Goal: Task Accomplishment & Management: Complete application form

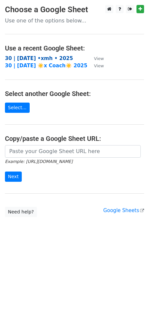
click at [31, 59] on strong "30 | oct 7 •xmh • 2025" at bounding box center [39, 58] width 68 height 6
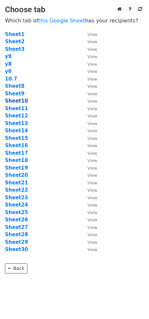
click at [16, 102] on strong "Sheet10" at bounding box center [16, 101] width 23 height 6
click at [18, 101] on strong "Sheet10" at bounding box center [16, 101] width 23 height 6
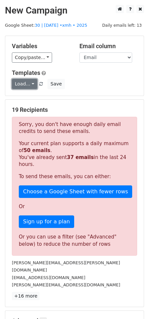
click at [26, 81] on link "Load..." at bounding box center [24, 84] width 25 height 10
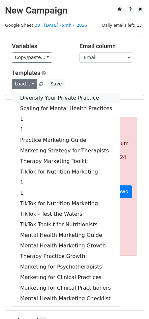
click at [30, 99] on link "Diversify Your Private Practice" at bounding box center [66, 98] width 108 height 11
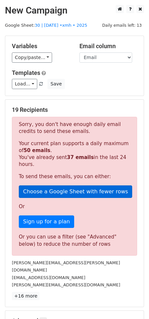
scroll to position [79, 0]
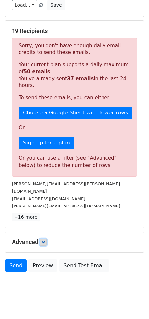
click at [43, 238] on link at bounding box center [43, 241] width 7 height 7
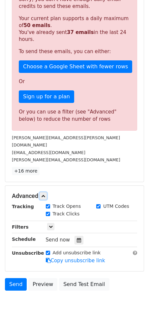
scroll to position [128, 0]
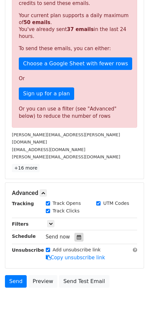
click at [80, 233] on div at bounding box center [78, 237] width 9 height 9
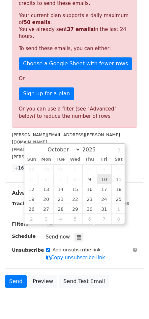
type input "2025-10-10 12:00"
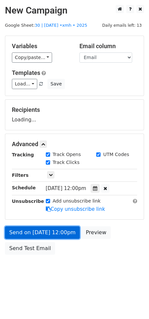
scroll to position [0, 0]
click at [19, 196] on form "Variables Copy/paste... {{Email}} Email column Email Templates Load... Diversif…" at bounding box center [74, 147] width 139 height 222
click at [19, 227] on form "Variables Copy/paste... {{Email}} Email column Email Templates Load... Diversif…" at bounding box center [74, 147] width 139 height 222
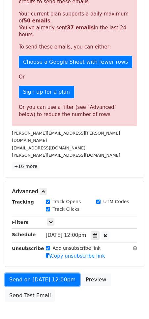
scroll to position [145, 0]
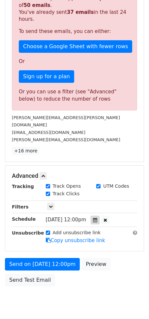
click at [97, 216] on div at bounding box center [95, 220] width 9 height 9
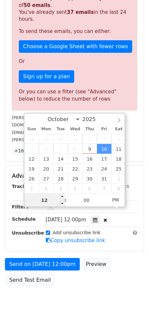
click at [50, 200] on input "12" at bounding box center [44, 199] width 40 height 13
type input "5"
type input "2025-10-10 17:00"
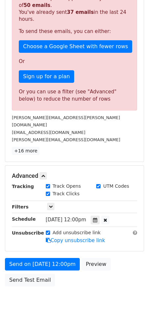
click at [78, 267] on div "Send on Oct 10 at 12:00pm Preview Send Test Email" at bounding box center [74, 274] width 149 height 32
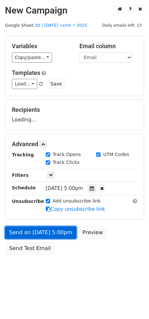
click at [38, 232] on link "Send on Oct 10 at 5:00pm" at bounding box center [41, 232] width 72 height 13
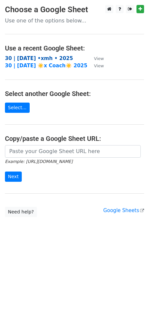
click at [41, 57] on strong "30 | [DATE] •xmh • 2025" at bounding box center [39, 58] width 68 height 6
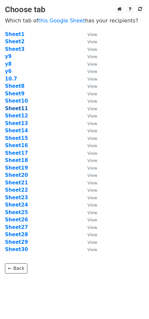
click at [22, 109] on strong "Sheet11" at bounding box center [16, 108] width 23 height 6
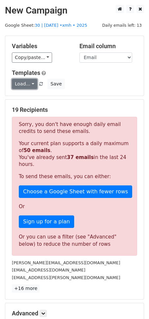
click at [22, 86] on link "Load..." at bounding box center [24, 84] width 25 height 10
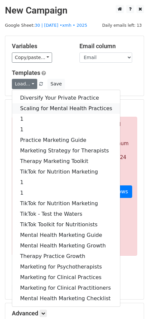
click at [37, 108] on link "Scaling for Mental Health Practices" at bounding box center [66, 108] width 108 height 11
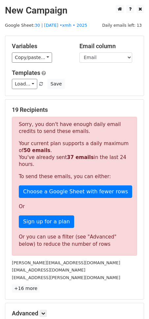
scroll to position [79, 0]
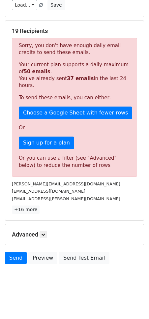
click at [44, 237] on div "Advanced Tracking Track Opens UTM Codes Track Clicks Filters Only include sprea…" at bounding box center [74, 234] width 138 height 20
click at [46, 234] on link at bounding box center [43, 234] width 7 height 7
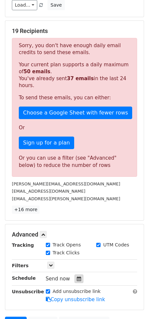
click at [77, 277] on icon at bounding box center [79, 278] width 4 height 5
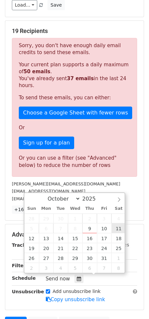
type input "2025-10-11 12:00"
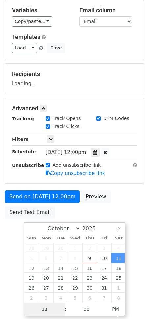
scroll to position [36, 0]
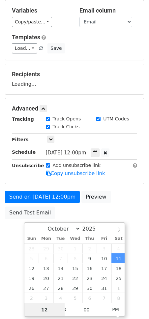
type input "6"
type input "2025-10-11 18:00"
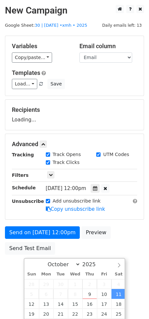
click at [126, 212] on form "Variables Copy/paste... {{Email}} Email column Email Templates Load... Diversif…" at bounding box center [74, 147] width 139 height 222
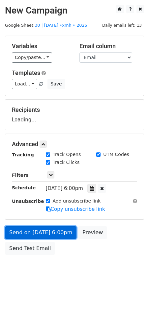
click at [50, 231] on link "Send on Oct 11 at 6:00pm" at bounding box center [41, 232] width 72 height 13
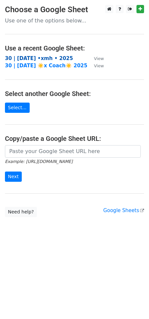
click at [45, 60] on strong "30 | [DATE] •xmh • 2025" at bounding box center [39, 58] width 68 height 6
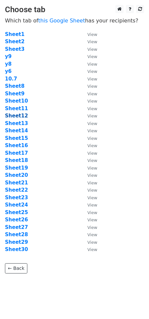
click at [22, 115] on strong "Sheet12" at bounding box center [16, 116] width 23 height 6
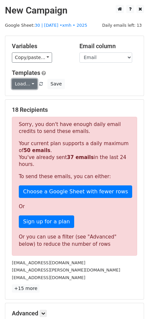
click at [25, 86] on link "Load..." at bounding box center [24, 84] width 25 height 10
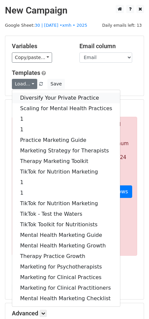
click at [24, 99] on link "Diversify Your Private Practice" at bounding box center [66, 98] width 108 height 11
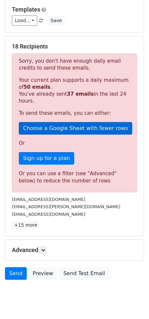
scroll to position [79, 0]
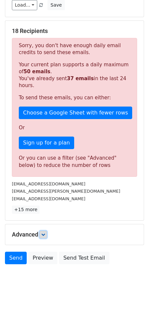
click at [45, 234] on icon at bounding box center [43, 234] width 4 height 4
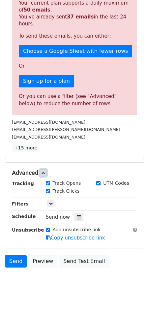
scroll to position [143, 0]
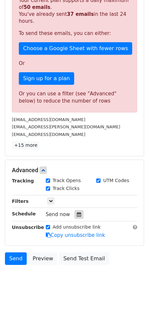
click at [77, 213] on icon at bounding box center [79, 214] width 4 height 5
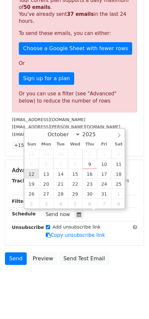
type input "2025-10-12 12:00"
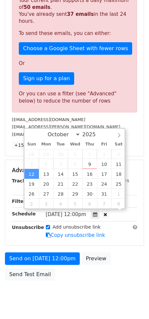
scroll to position [36, 0]
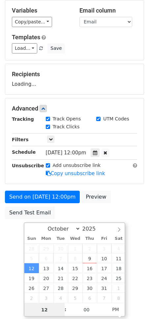
type input "6"
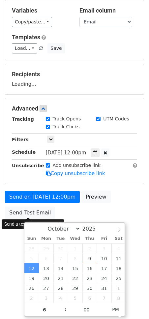
type input "2025-10-12 18:00"
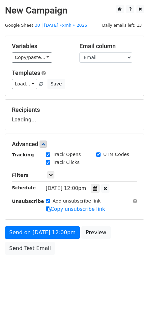
scroll to position [0, 0]
click at [17, 238] on body "New Campaign Daily emails left: 13 Google Sheet: 30 | oct 7 •xmh • 2025 Variabl…" at bounding box center [74, 144] width 149 height 279
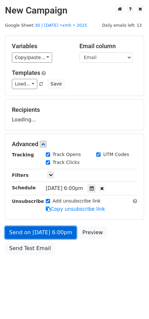
click at [55, 232] on link "Send on Oct 12 at 6:00pm" at bounding box center [41, 232] width 72 height 13
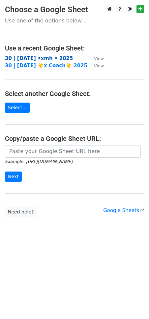
click at [50, 58] on strong "30 | [DATE] •xmh • 2025" at bounding box center [39, 58] width 68 height 6
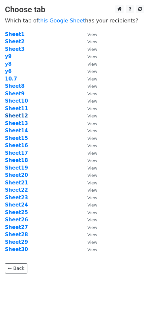
click at [16, 115] on strong "Sheet12" at bounding box center [16, 116] width 23 height 6
click at [16, 116] on strong "Sheet12" at bounding box center [16, 116] width 23 height 6
click at [22, 113] on strong "Sheet12" at bounding box center [16, 116] width 23 height 6
click at [18, 113] on strong "Sheet12" at bounding box center [16, 116] width 23 height 6
click at [18, 118] on strong "Sheet12" at bounding box center [16, 116] width 23 height 6
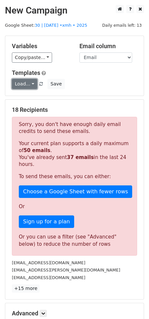
click at [30, 83] on link "Load..." at bounding box center [24, 84] width 25 height 10
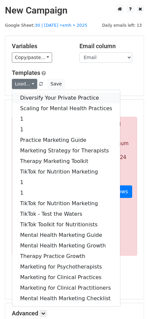
click at [35, 100] on link "Diversify Your Private Practice" at bounding box center [66, 98] width 108 height 11
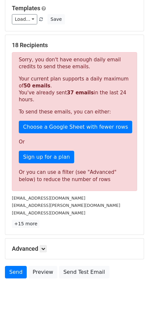
scroll to position [79, 0]
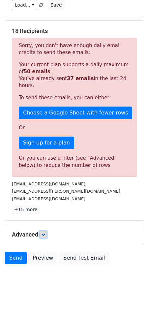
click at [44, 234] on icon at bounding box center [43, 234] width 4 height 4
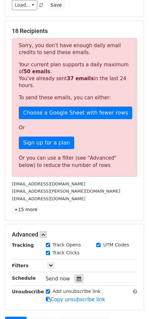
click at [77, 276] on icon at bounding box center [79, 278] width 4 height 5
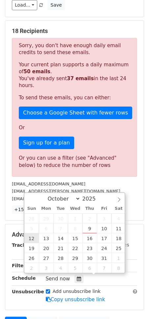
type input "2025-10-12 12:00"
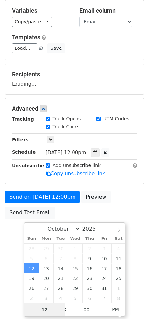
type input "6"
type input "2025-10-12 18:00"
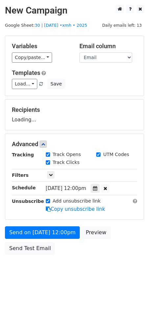
scroll to position [0, 0]
click at [16, 258] on html "New Campaign Daily emails left: 13 Google Sheet: 30 | oct 7 •xmh • 2025 Variabl…" at bounding box center [74, 159] width 149 height 319
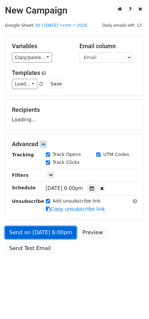
click at [42, 237] on link "Send on Oct 12 at 6:00pm" at bounding box center [41, 232] width 72 height 13
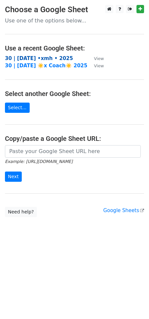
click at [57, 58] on strong "30 | [DATE] •xmh • 2025" at bounding box center [39, 58] width 68 height 6
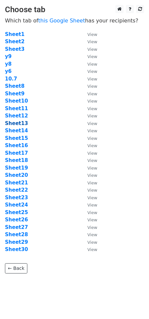
click at [21, 125] on strong "Sheet13" at bounding box center [16, 123] width 23 height 6
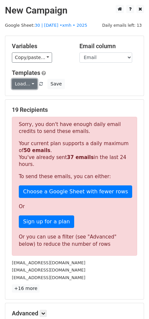
click at [28, 79] on link "Load..." at bounding box center [24, 84] width 25 height 10
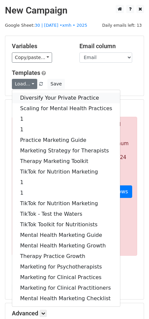
click at [29, 97] on link "Diversify Your Private Practice" at bounding box center [66, 98] width 108 height 11
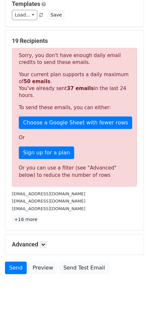
scroll to position [79, 0]
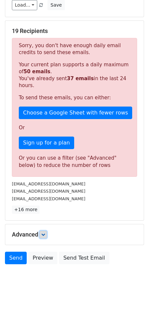
click at [43, 231] on link at bounding box center [43, 234] width 7 height 7
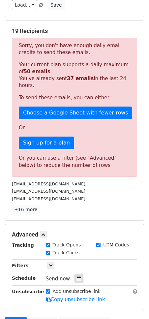
click at [78, 278] on div at bounding box center [78, 278] width 9 height 9
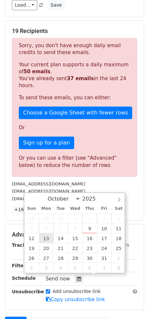
type input "2025-10-13 12:00"
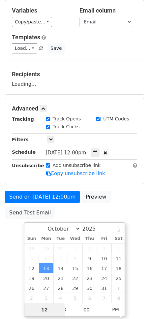
type input "5"
type input "2025-10-13 17:00"
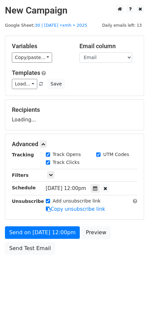
scroll to position [0, 0]
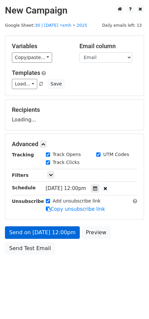
click at [10, 233] on body "New Campaign Daily emails left: 13 Google Sheet: 30 | oct 7 •xmh • 2025 Variabl…" at bounding box center [74, 144] width 149 height 279
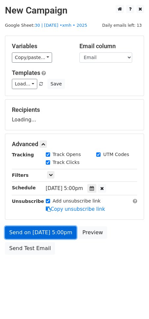
click at [24, 227] on link "Send on Oct 13 at 5:00pm" at bounding box center [41, 232] width 72 height 13
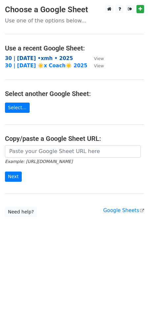
click at [45, 60] on strong "30 | [DATE] •xmh • 2025" at bounding box center [39, 58] width 68 height 6
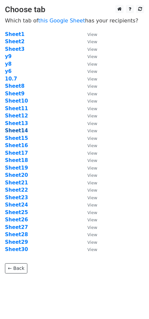
click at [22, 130] on strong "Sheet14" at bounding box center [16, 131] width 23 height 6
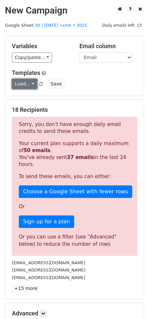
click at [26, 83] on link "Load..." at bounding box center [24, 84] width 25 height 10
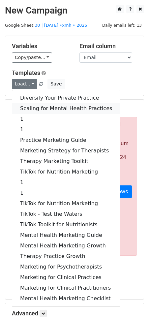
click at [38, 108] on link "Scaling for Mental Health Practices" at bounding box center [66, 108] width 108 height 11
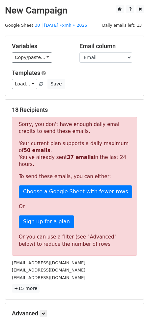
scroll to position [79, 0]
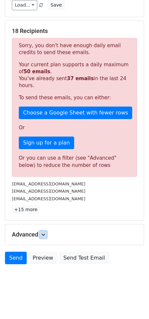
click at [43, 233] on icon at bounding box center [43, 234] width 4 height 4
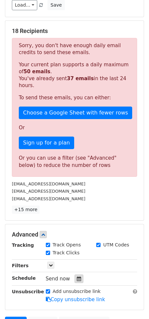
click at [77, 276] on icon at bounding box center [79, 278] width 4 height 5
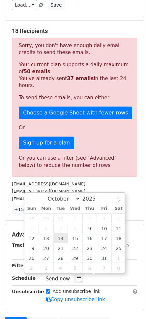
type input "2025-10-14 12:00"
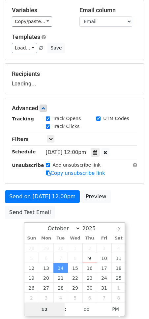
scroll to position [36, 0]
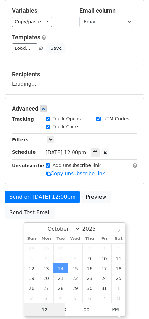
type input "6"
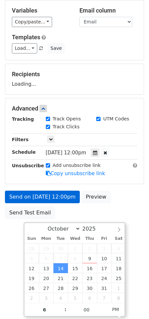
type input "2025-10-14 18:00"
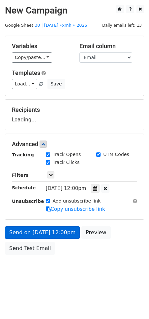
scroll to position [0, 0]
click at [16, 228] on body "New Campaign Daily emails left: 13 Google Sheet: 30 | oct 7 •xmh • 2025 Variabl…" at bounding box center [74, 144] width 149 height 279
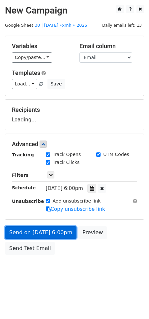
click at [36, 228] on link "Send on Oct 14 at 6:00pm" at bounding box center [41, 232] width 72 height 13
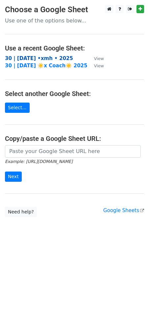
click at [51, 55] on strong "30 | [DATE] •xmh • 2025" at bounding box center [39, 58] width 68 height 6
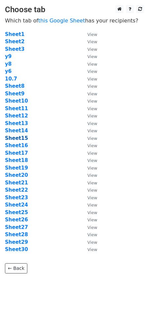
click at [17, 138] on strong "Sheet15" at bounding box center [16, 138] width 23 height 6
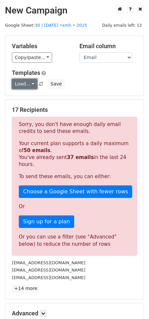
click at [23, 86] on link "Load..." at bounding box center [24, 84] width 25 height 10
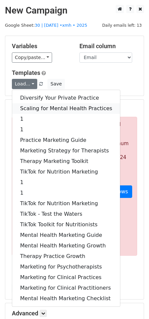
click at [29, 107] on link "Scaling for Mental Health Practices" at bounding box center [66, 108] width 108 height 11
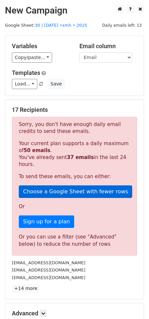
scroll to position [79, 0]
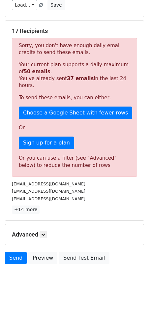
click at [46, 237] on div "Advanced Tracking Track Opens UTM Codes Track Clicks Filters Only include sprea…" at bounding box center [74, 234] width 138 height 20
drag, startPoint x: 45, startPoint y: 232, endPoint x: 49, endPoint y: 238, distance: 7.2
click at [45, 232] on icon at bounding box center [43, 234] width 4 height 4
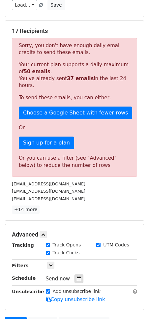
click at [77, 276] on icon at bounding box center [79, 278] width 4 height 5
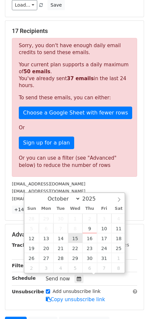
type input "2025-10-15 12:00"
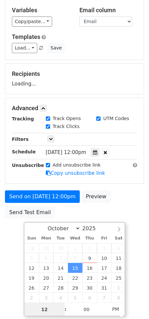
scroll to position [36, 0]
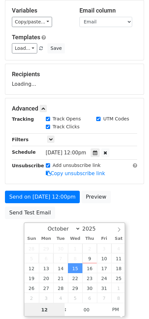
type input "6"
type input "2025-10-15 18:00"
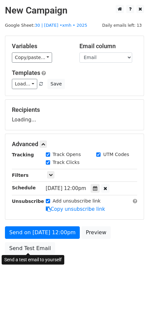
scroll to position [0, 0]
click at [5, 241] on body "New Campaign Daily emails left: 13 Google Sheet: 30 | oct 7 •xmh • 2025 Variabl…" at bounding box center [74, 144] width 149 height 279
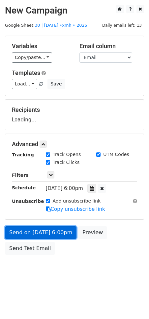
click at [30, 228] on link "Send on Oct 15 at 6:00pm" at bounding box center [41, 232] width 72 height 13
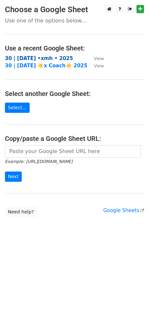
click at [36, 59] on strong "30 | [DATE] •xmh • 2025" at bounding box center [39, 58] width 68 height 6
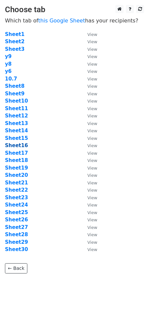
click at [20, 145] on strong "Sheet16" at bounding box center [16, 145] width 23 height 6
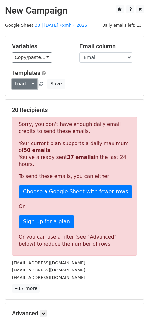
click at [26, 83] on link "Load..." at bounding box center [24, 84] width 25 height 10
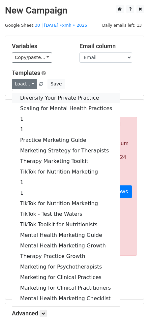
click at [28, 99] on link "Diversify Your Private Practice" at bounding box center [66, 98] width 108 height 11
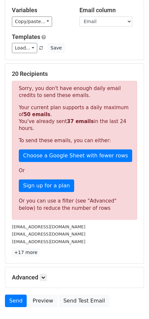
scroll to position [59, 0]
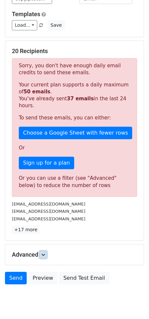
click at [45, 255] on icon at bounding box center [43, 254] width 4 height 4
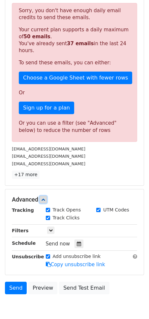
scroll to position [121, 0]
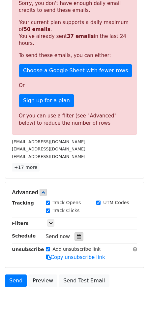
click at [77, 236] on icon at bounding box center [79, 236] width 4 height 5
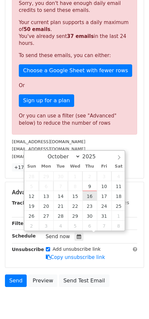
type input "2025-10-16 12:00"
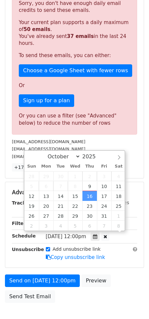
scroll to position [36, 0]
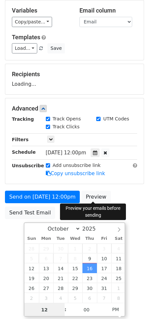
type input "6"
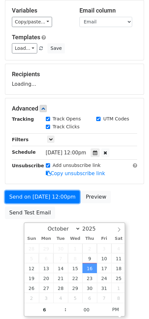
type input "2025-10-16 18:00"
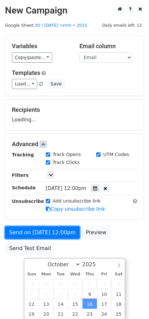
click at [44, 193] on form "Variables Copy/paste... {{Email}} Email column Email Templates Load... Diversif…" at bounding box center [74, 147] width 139 height 222
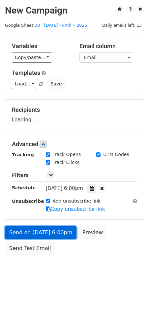
click at [34, 227] on link "Send on Oct 16 at 6:00pm" at bounding box center [41, 232] width 72 height 13
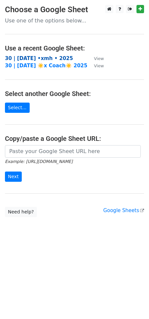
click at [45, 59] on strong "30 | oct 7 •xmh • 2025" at bounding box center [39, 58] width 68 height 6
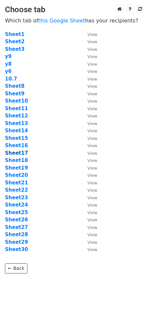
click at [21, 154] on strong "Sheet17" at bounding box center [16, 153] width 23 height 6
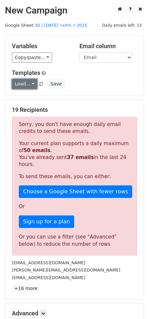
click at [27, 87] on link "Load..." at bounding box center [24, 84] width 25 height 10
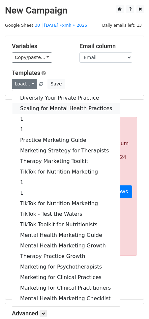
click at [31, 104] on link "Scaling for Mental Health Practices" at bounding box center [66, 108] width 108 height 11
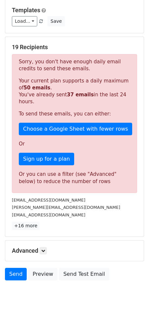
scroll to position [79, 0]
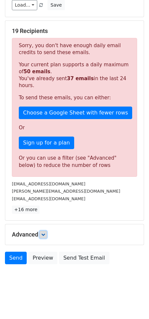
click at [46, 236] on link at bounding box center [43, 234] width 7 height 7
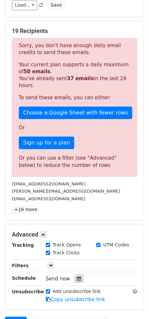
click at [75, 274] on div at bounding box center [78, 278] width 9 height 9
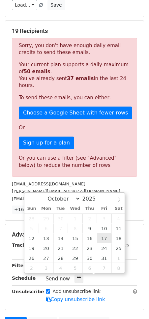
type input "2025-10-17 12:00"
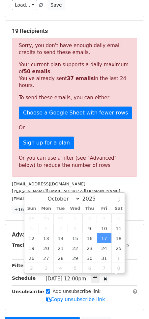
scroll to position [36, 0]
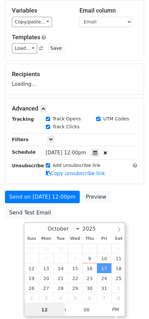
type input "6"
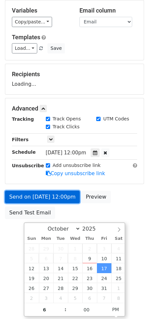
type input "2025-10-17 18:00"
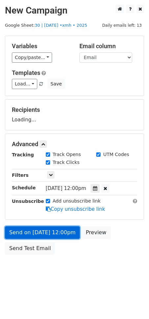
click at [42, 196] on form "Variables Copy/paste... {{Email}} Email column Email Templates Load... Diversif…" at bounding box center [74, 147] width 139 height 222
click at [32, 231] on link "Send on Oct 17 at 6:00pm" at bounding box center [41, 232] width 72 height 13
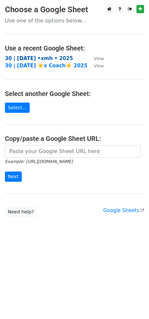
click at [50, 58] on strong "30 | [DATE] •xmh • 2025" at bounding box center [39, 58] width 68 height 6
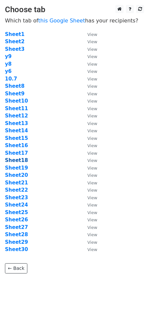
click at [19, 160] on strong "Sheet18" at bounding box center [16, 160] width 23 height 6
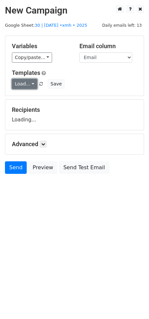
click at [26, 83] on link "Load..." at bounding box center [24, 84] width 25 height 10
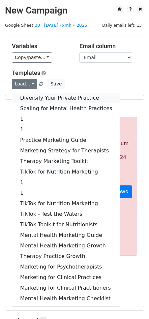
click at [26, 95] on link "Diversify Your Private Practice" at bounding box center [66, 98] width 108 height 11
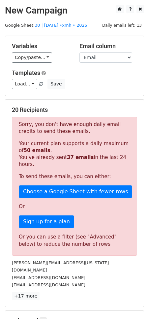
scroll to position [79, 0]
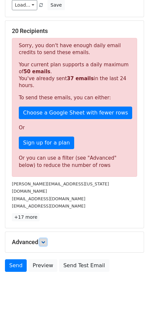
click at [44, 240] on icon at bounding box center [43, 242] width 4 height 4
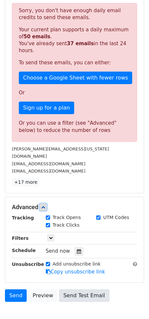
scroll to position [138, 0]
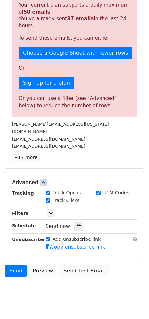
click at [75, 222] on div "Tracking Track Opens UTM Codes Track Clicks Filters Only include spreadsheet ro…" at bounding box center [74, 220] width 125 height 62
click at [77, 224] on icon at bounding box center [79, 226] width 4 height 5
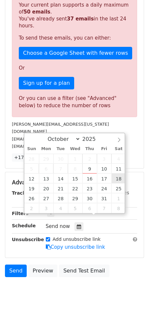
type input "2025-10-18 12:00"
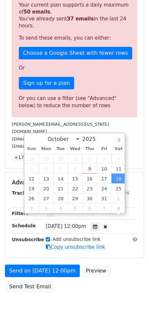
scroll to position [36, 0]
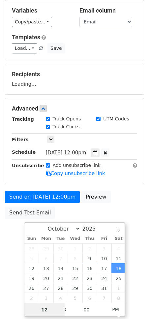
type input "6"
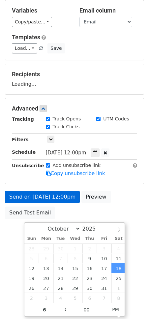
type input "2025-10-18 18:00"
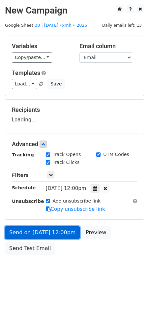
scroll to position [0, 0]
click at [50, 198] on form "Variables Copy/paste... {{Email}} Email column Email Templates Load... Diversif…" at bounding box center [74, 147] width 139 height 222
click at [45, 233] on link "Send on Oct 18 at 6:00pm" at bounding box center [41, 232] width 72 height 13
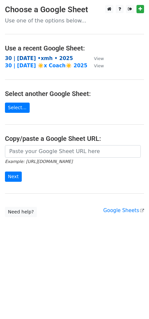
click at [44, 58] on strong "30 | [DATE] •xmh • 2025" at bounding box center [39, 58] width 68 height 6
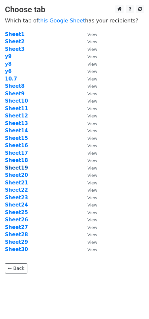
click at [21, 168] on strong "Sheet19" at bounding box center [16, 168] width 23 height 6
click at [20, 167] on strong "Sheet19" at bounding box center [16, 168] width 23 height 6
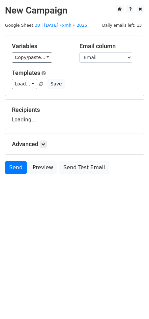
click at [37, 126] on div "Recipients Loading..." at bounding box center [74, 115] width 138 height 30
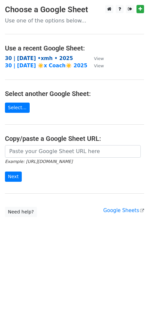
click at [48, 59] on strong "30 | [DATE] •xmh • 2025" at bounding box center [39, 58] width 68 height 6
click at [41, 58] on strong "30 | [DATE] •xmh • 2025" at bounding box center [39, 58] width 68 height 6
click at [35, 58] on strong "30 | [DATE] •xmh • 2025" at bounding box center [39, 58] width 68 height 6
click at [43, 57] on strong "30 | [DATE] •xmh • 2025" at bounding box center [39, 58] width 68 height 6
